Goal: Find specific page/section: Find specific page/section

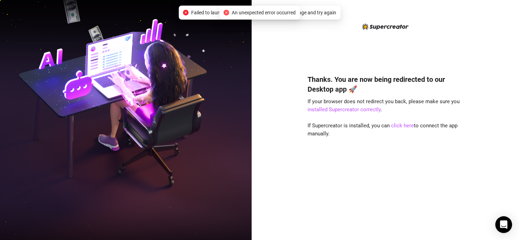
click at [281, 97] on div "Thanks. You are now being redirected to our Desktop app 🚀 If your browser does …" at bounding box center [384, 120] width 267 height 240
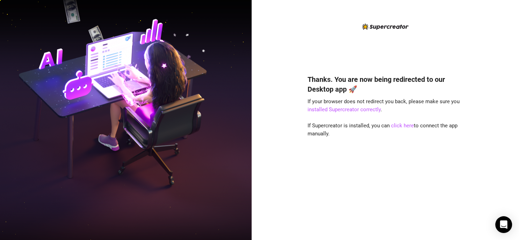
click at [232, 98] on img at bounding box center [125, 119] width 251 height 315
click at [394, 125] on link "click here" at bounding box center [402, 125] width 23 height 6
